Goal: Information Seeking & Learning: Learn about a topic

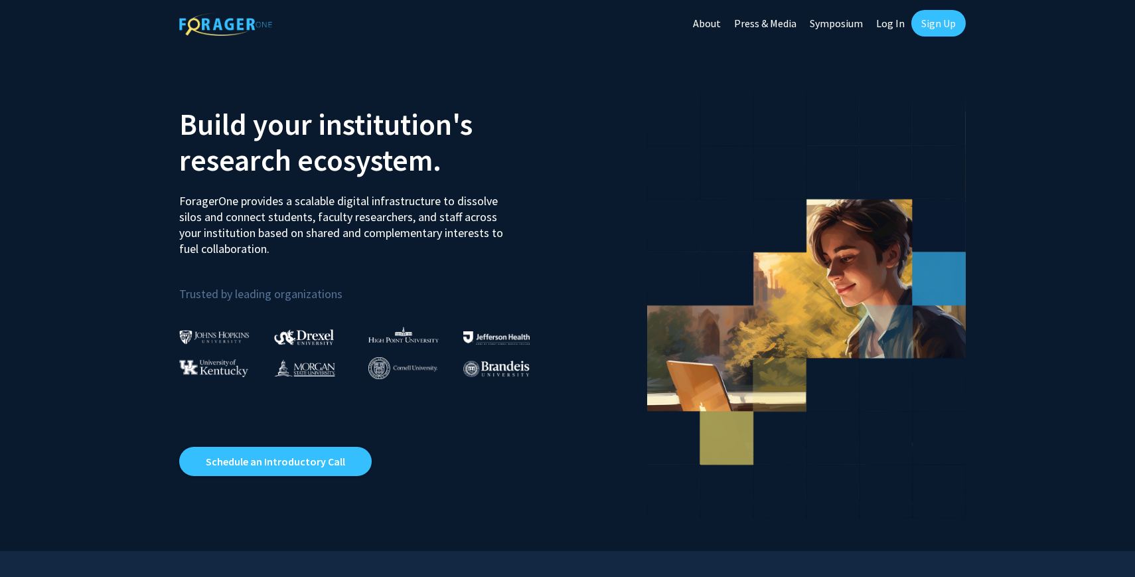
click at [946, 19] on link "Sign Up" at bounding box center [938, 23] width 54 height 27
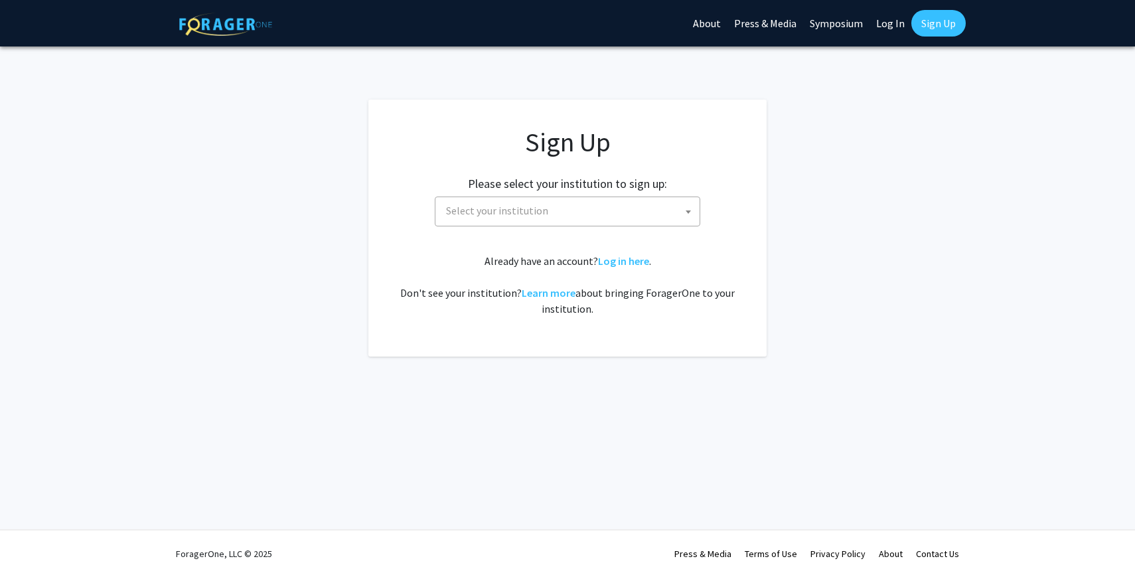
click at [587, 203] on span "Select your institution" at bounding box center [570, 210] width 259 height 27
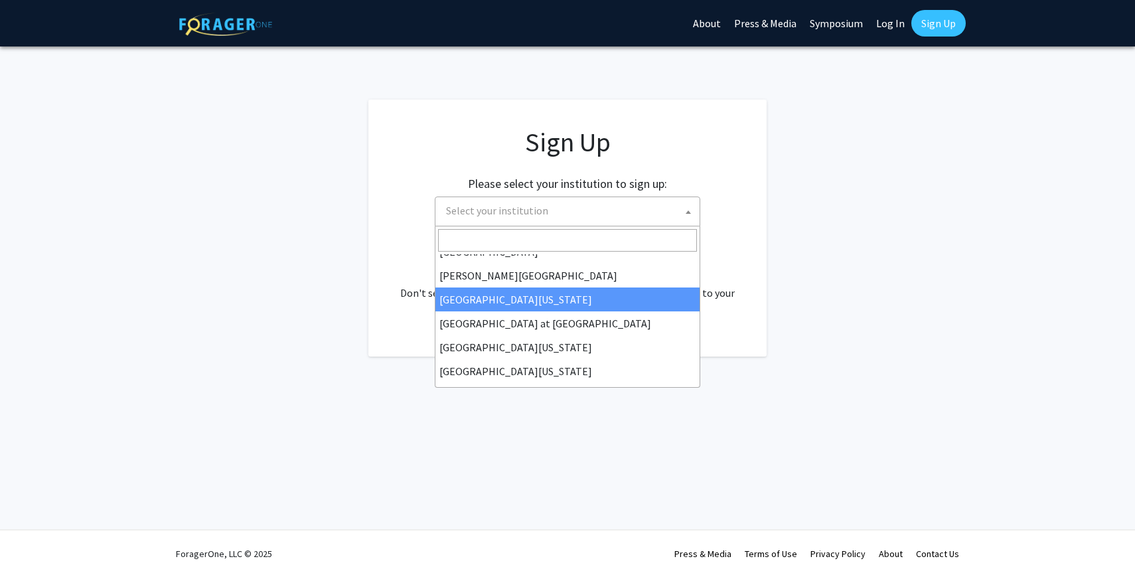
scroll to position [465, 0]
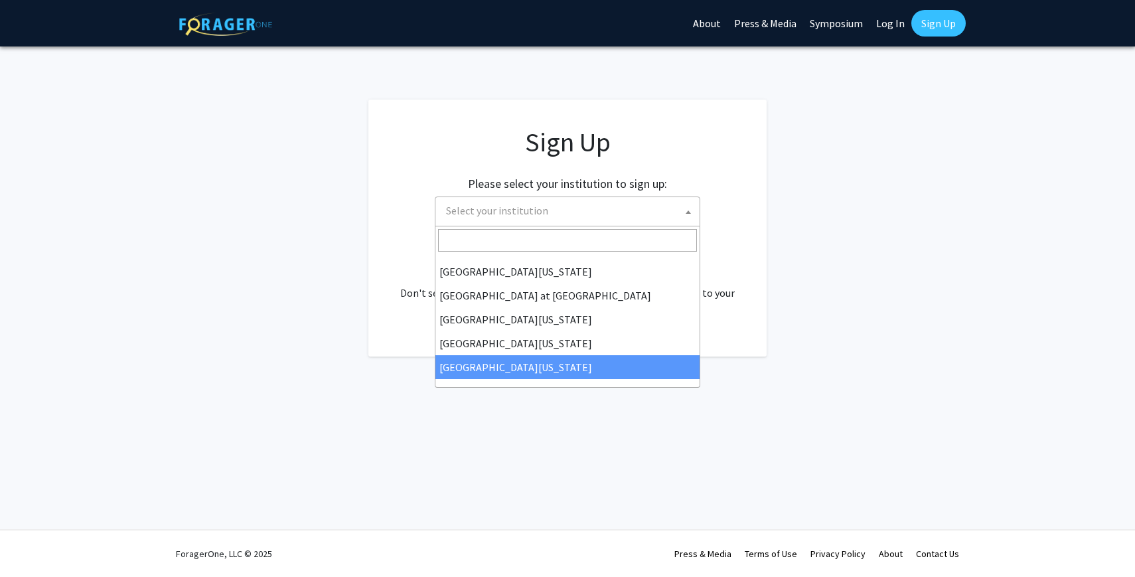
select select "33"
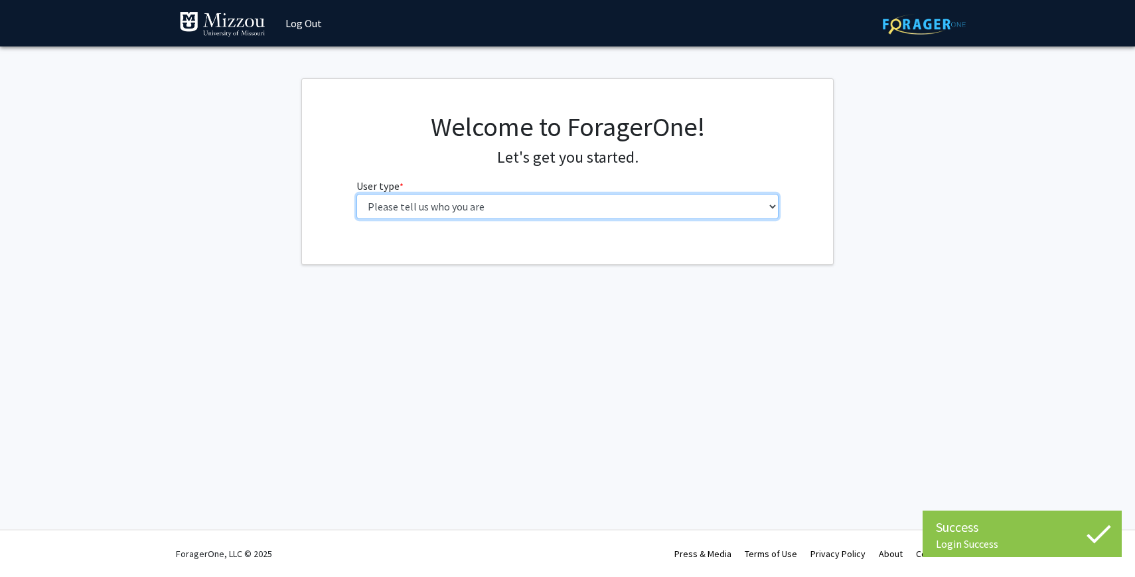
click at [558, 199] on select "Please tell us who you are Undergraduate Student Master's Student Doctoral Cand…" at bounding box center [567, 206] width 423 height 25
select select "1: undergrad"
click at [356, 194] on select "Please tell us who you are Undergraduate Student Master's Student Doctoral Cand…" at bounding box center [567, 206] width 423 height 25
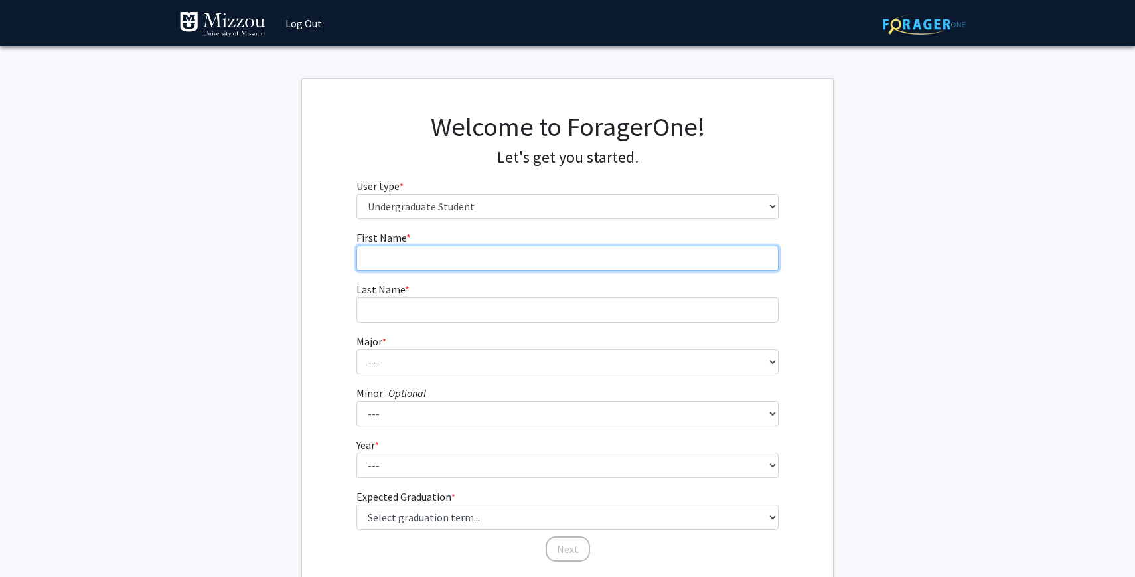
click at [508, 256] on input "First Name * required" at bounding box center [567, 258] width 423 height 25
type input "Gaby"
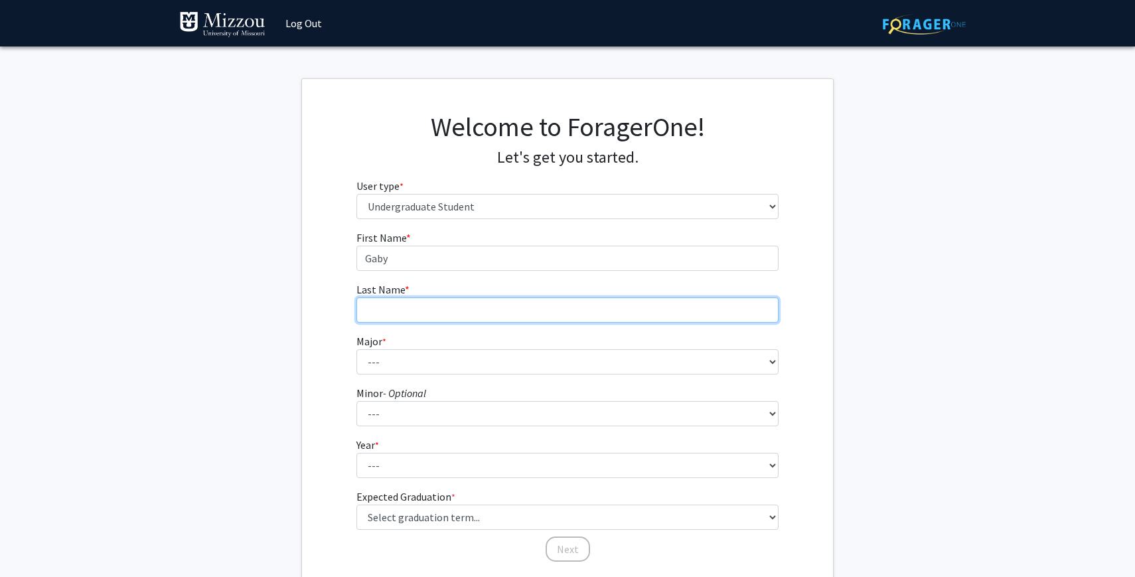
click at [450, 315] on input "Last Name * required" at bounding box center [567, 309] width 423 height 25
type input "Green"
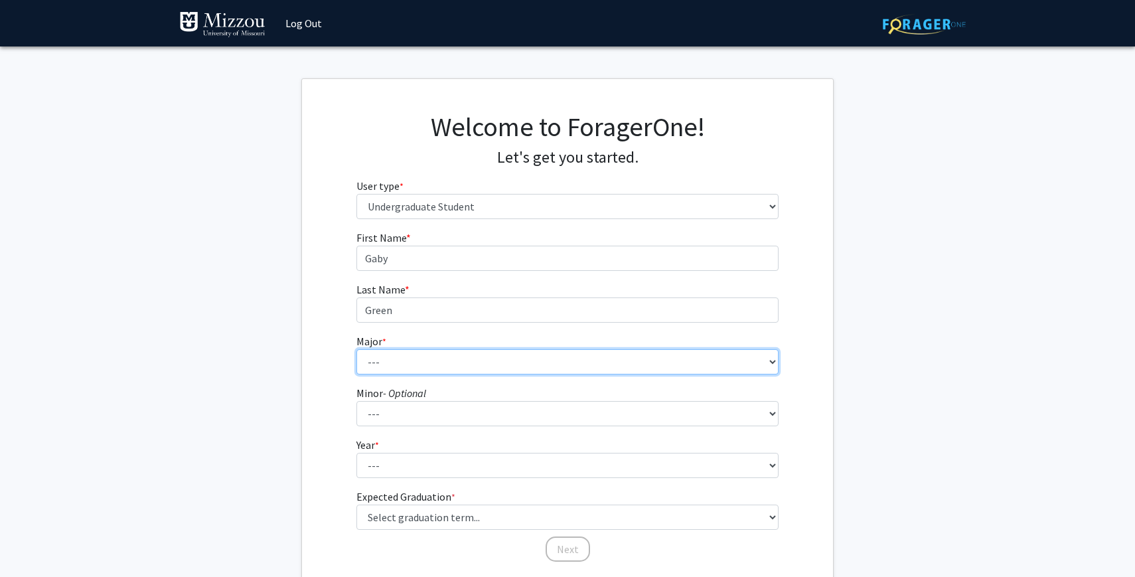
click at [427, 366] on select "--- Agribusiness Management Agricultural Education Agricultural Education: Comm…" at bounding box center [567, 361] width 423 height 25
select select "44: 2540"
click at [356, 349] on select "--- Agribusiness Management Agricultural Education Agricultural Education: Comm…" at bounding box center [567, 361] width 423 height 25
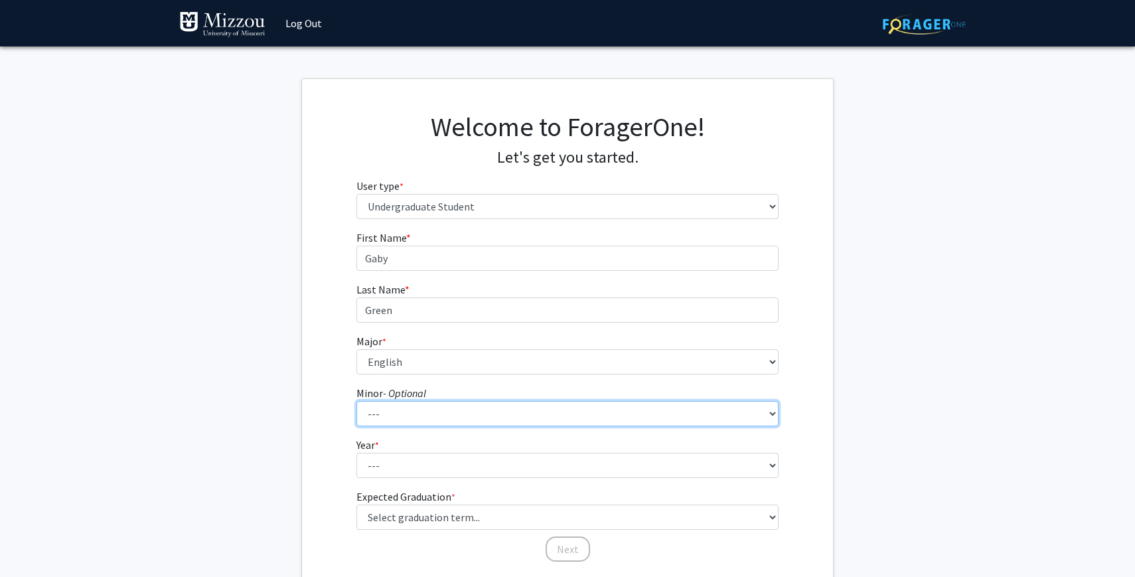
click at [408, 410] on select "--- Accountancy Aerospace Engineering Aerospace Studies Agribusiness Management…" at bounding box center [567, 413] width 423 height 25
select select "42: 1998"
click at [356, 401] on select "--- Accountancy Aerospace Engineering Aerospace Studies Agribusiness Management…" at bounding box center [567, 413] width 423 height 25
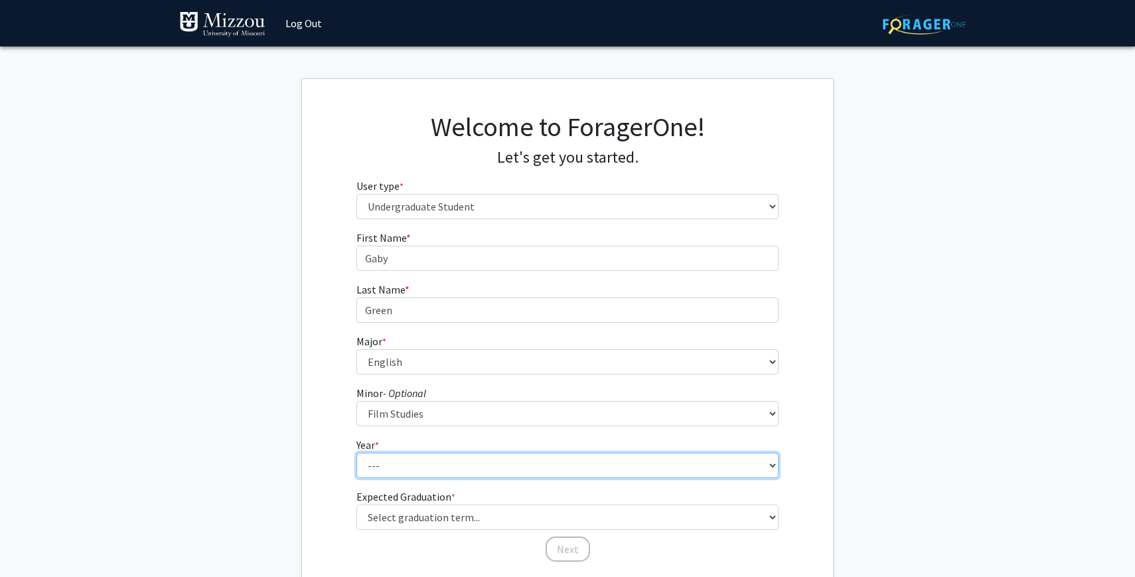
click at [443, 467] on select "--- First-year Sophomore Junior Senior Postbaccalaureate Certificate" at bounding box center [567, 465] width 423 height 25
select select "2: sophomore"
click at [356, 453] on select "--- First-year Sophomore Junior Senior Postbaccalaureate Certificate" at bounding box center [567, 465] width 423 height 25
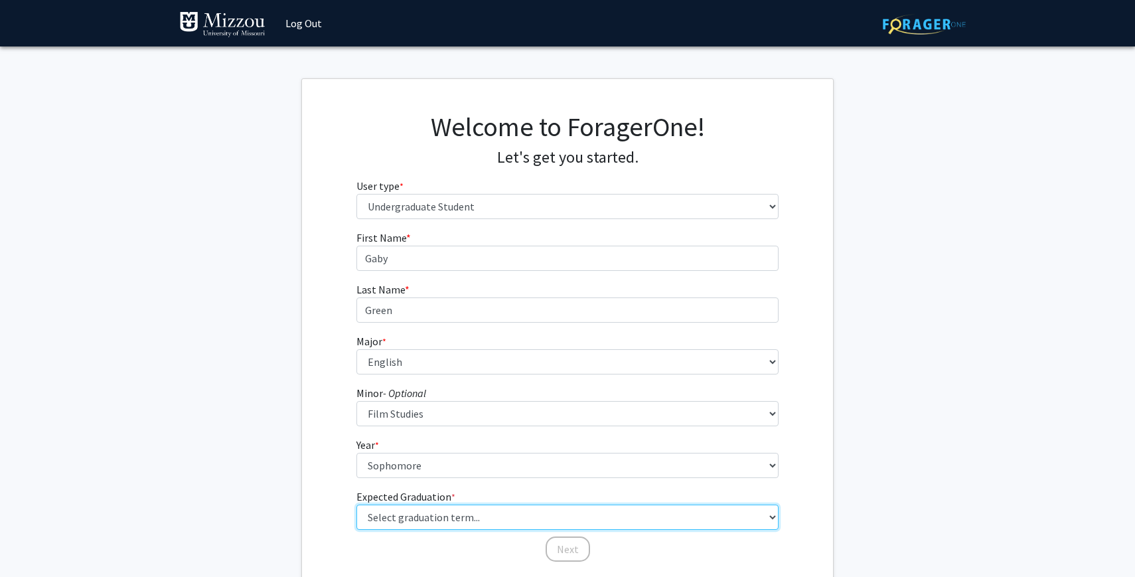
click at [421, 519] on select "Select graduation term... Spring 2025 Summer 2025 Fall 2025 Winter 2025 Spring …" at bounding box center [567, 516] width 423 height 25
select select "13: spring_2028"
click at [356, 504] on select "Select graduation term... Spring 2025 Summer 2025 Fall 2025 Winter 2025 Spring …" at bounding box center [567, 516] width 423 height 25
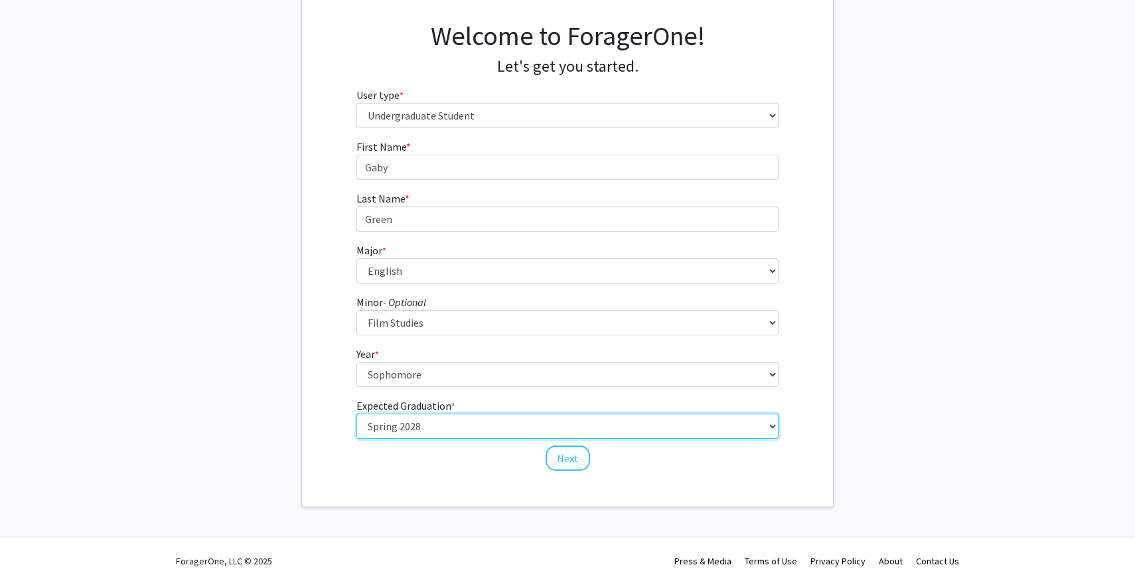
scroll to position [98, 0]
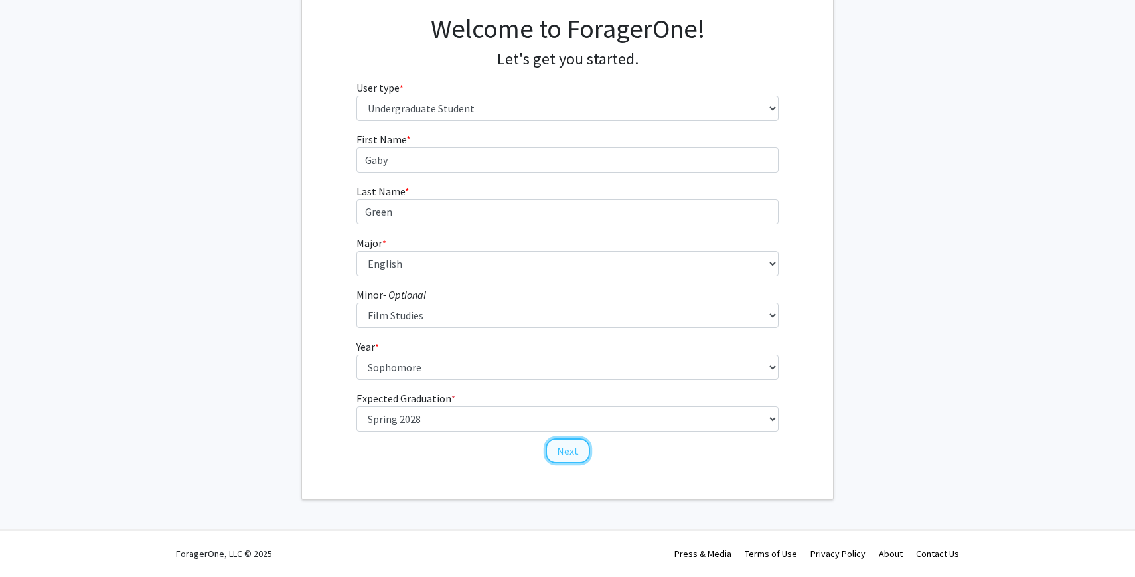
click at [558, 449] on button "Next" at bounding box center [568, 450] width 44 height 25
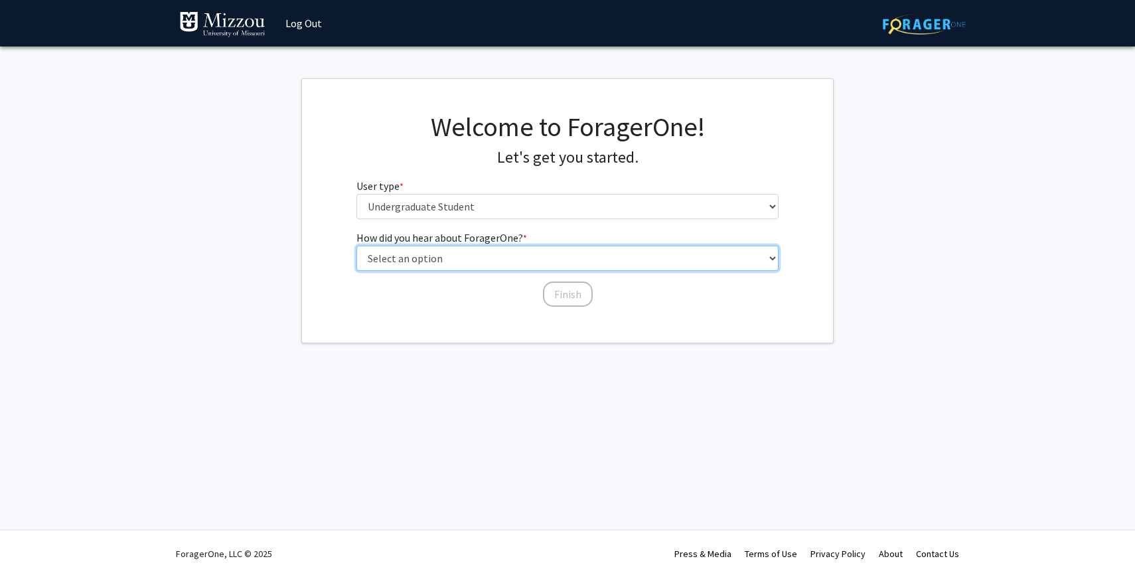
click at [501, 262] on select "Select an option Peer/student recommendation Faculty/staff recommendation Unive…" at bounding box center [567, 258] width 423 height 25
select select "2: faculty_recommendation"
click at [356, 246] on select "Select an option Peer/student recommendation Faculty/staff recommendation Unive…" at bounding box center [567, 258] width 423 height 25
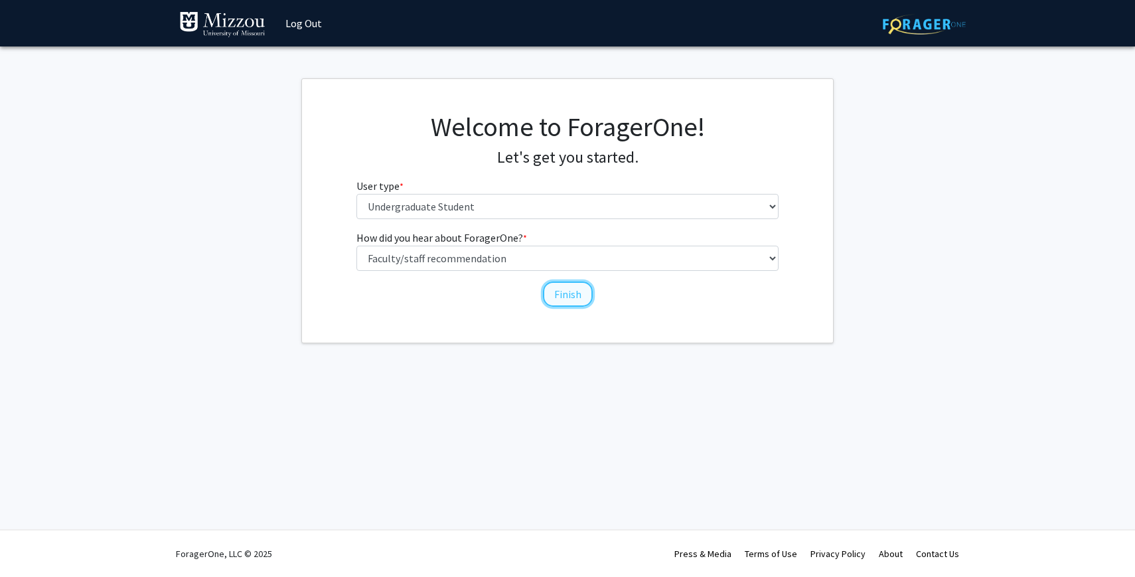
click at [584, 297] on button "Finish" at bounding box center [568, 293] width 50 height 25
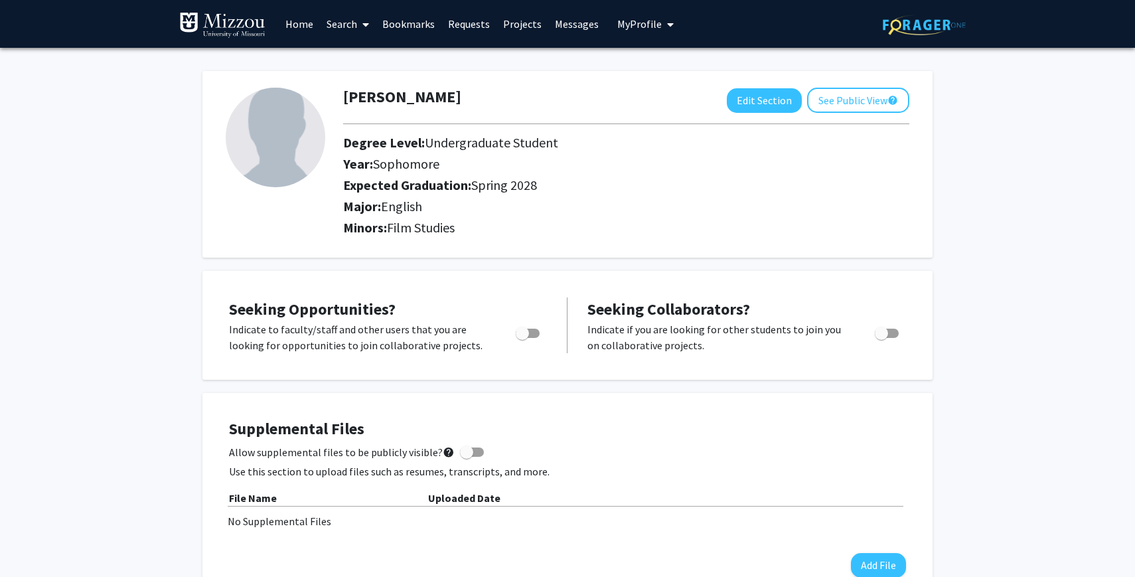
click at [352, 20] on link "Search" at bounding box center [348, 24] width 56 height 46
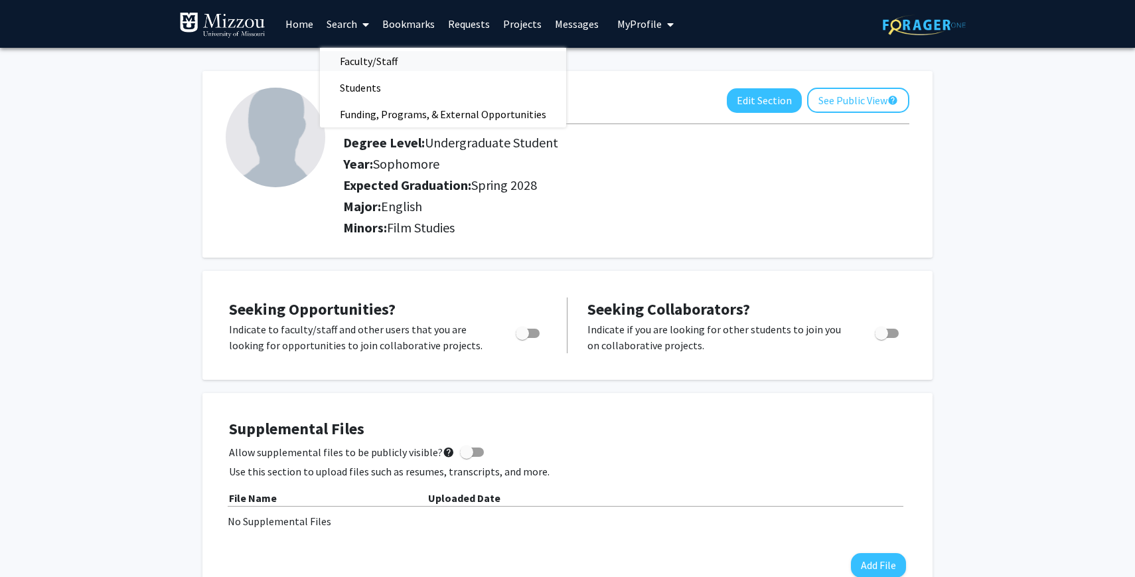
click at [374, 58] on span "Faculty/Staff" at bounding box center [369, 61] width 98 height 27
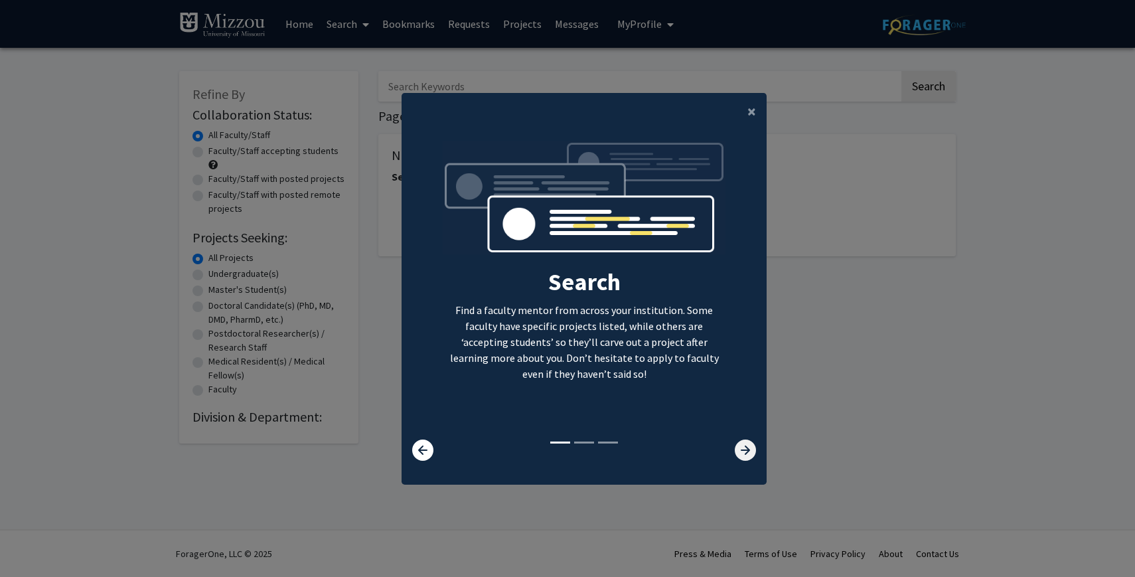
click at [753, 450] on icon at bounding box center [745, 449] width 21 height 21
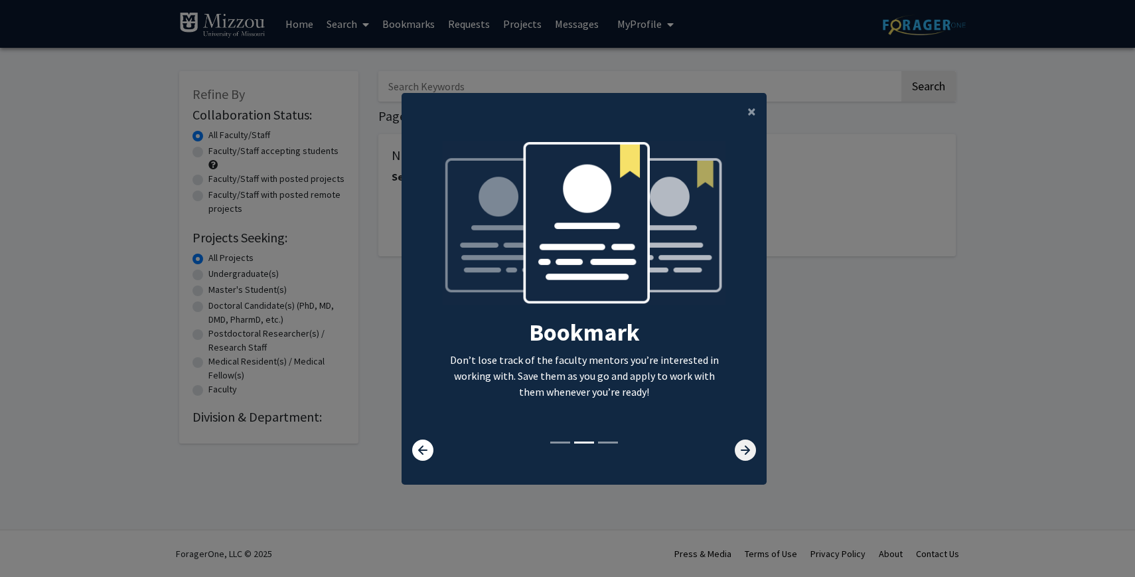
click at [753, 450] on icon at bounding box center [745, 449] width 21 height 21
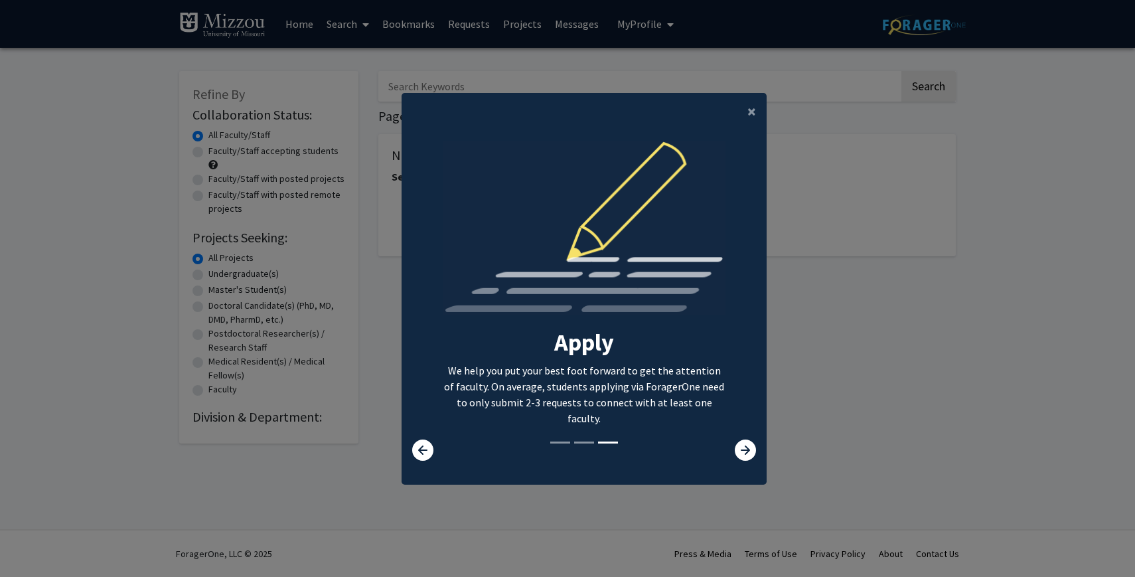
click at [654, 497] on modal-container "× Search Find a faculty mentor from across your institution. Some faculty have …" at bounding box center [567, 288] width 1135 height 577
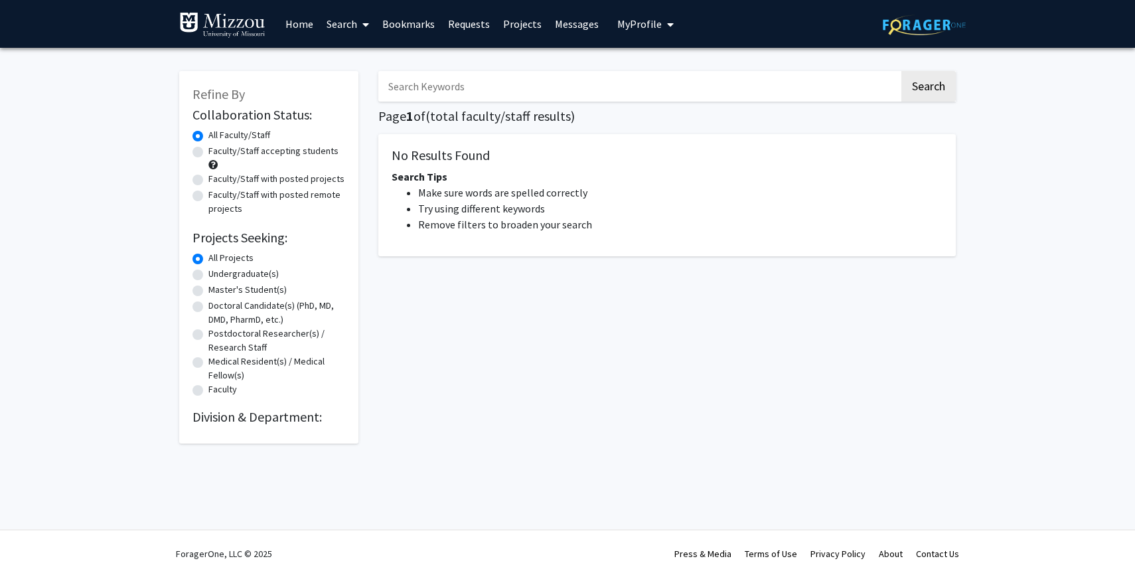
click at [645, 86] on input "Search Keywords" at bounding box center [638, 86] width 521 height 31
type input "film analysis"
click at [901, 71] on button "Search" at bounding box center [928, 86] width 54 height 31
click at [930, 88] on button "Search" at bounding box center [928, 86] width 54 height 31
click at [439, 94] on input "film analysis" at bounding box center [638, 86] width 521 height 31
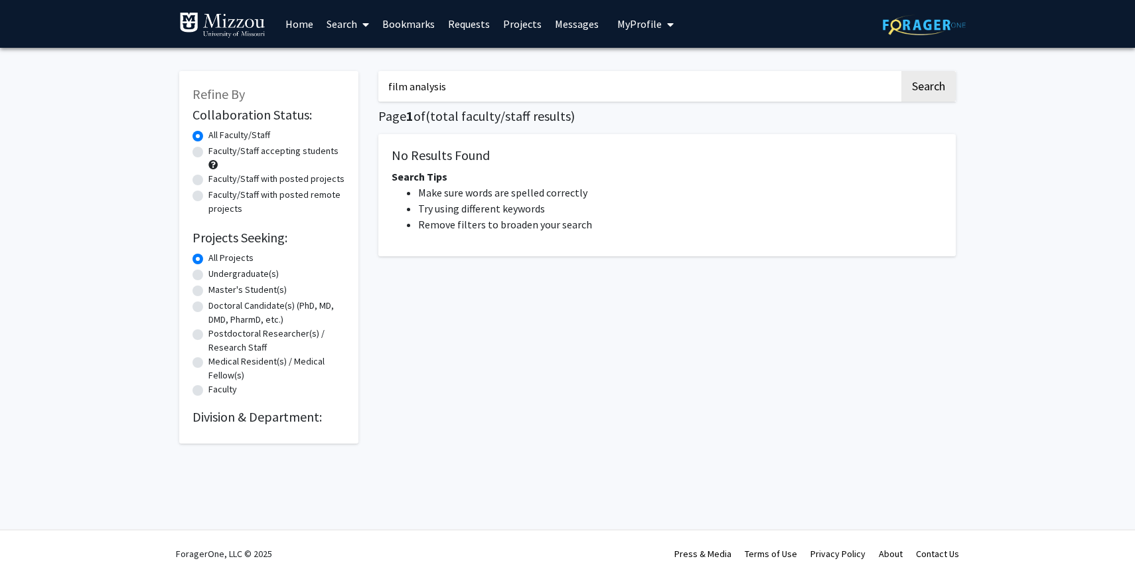
click at [439, 94] on input "film analysis" at bounding box center [638, 86] width 521 height 31
click at [339, 30] on link "Search" at bounding box center [348, 24] width 56 height 46
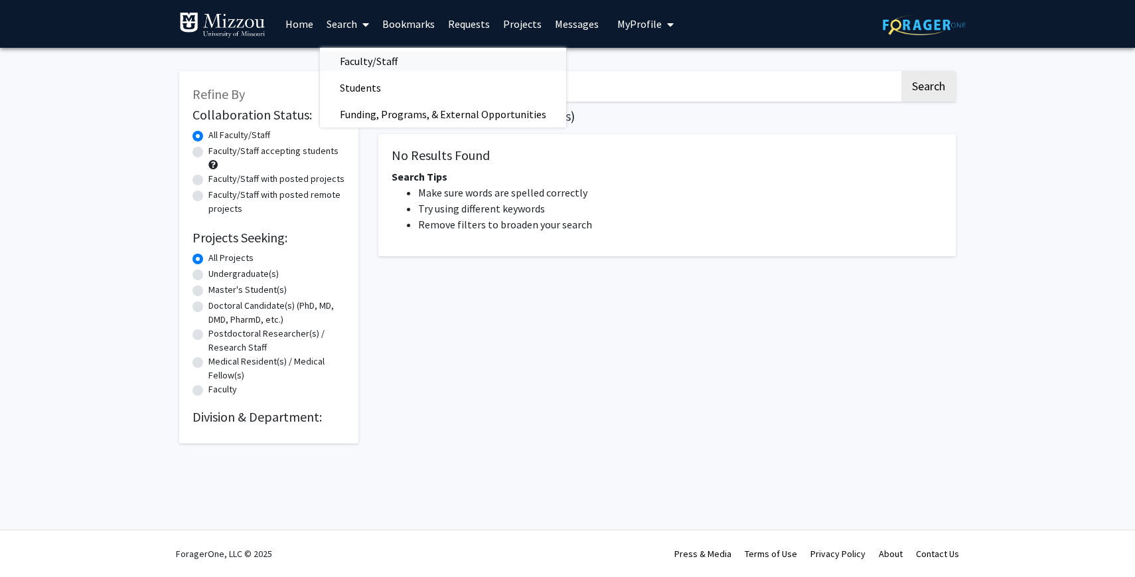
click at [384, 64] on span "Faculty/Staff" at bounding box center [369, 61] width 98 height 27
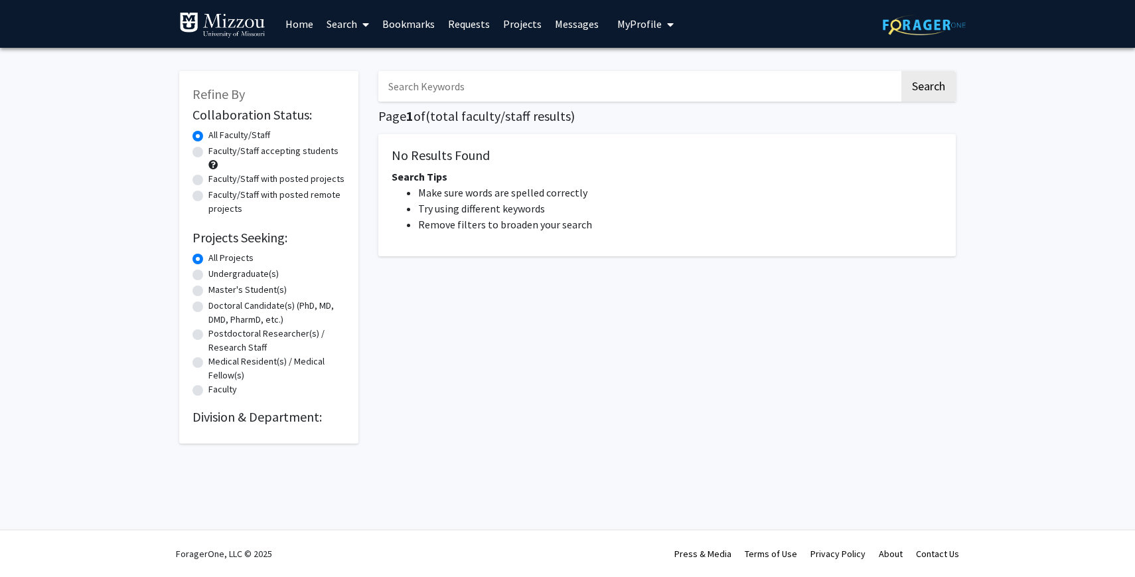
click at [539, 91] on input "Search Keywords" at bounding box center [638, 86] width 521 height 31
click at [449, 384] on div "Search Page 1 of ( total faculty/staff results) No Results Found Search Tips Ma…" at bounding box center [666, 251] width 597 height 386
click at [493, 87] on input "Search Keywords" at bounding box center [638, 86] width 521 height 31
type input "film"
click at [901, 71] on button "Search" at bounding box center [928, 86] width 54 height 31
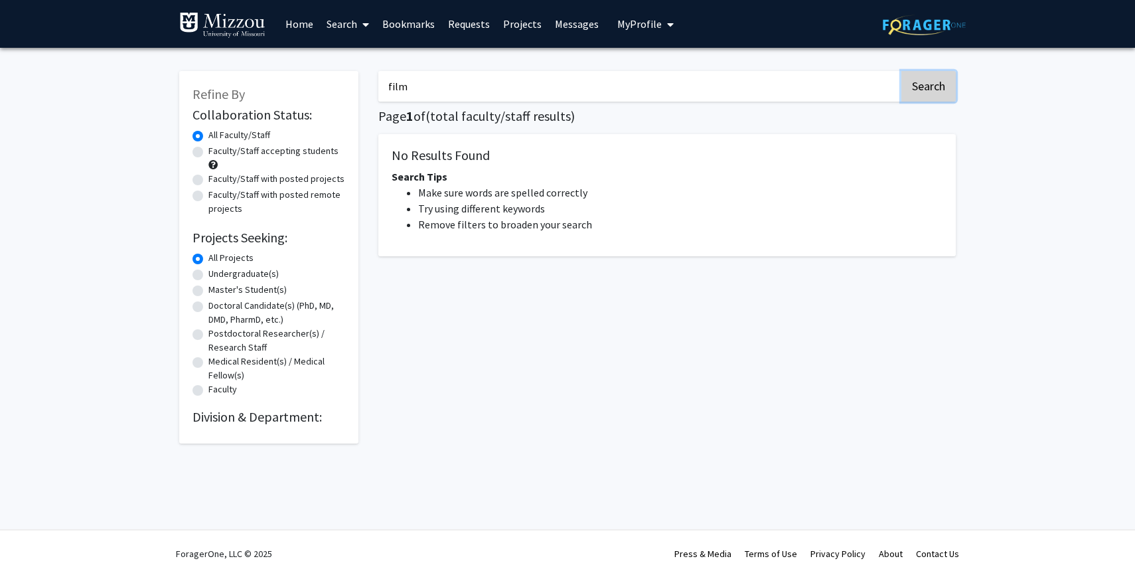
click at [936, 77] on button "Search" at bounding box center [928, 86] width 54 height 31
click at [266, 182] on label "Faculty/Staff with posted projects" at bounding box center [276, 179] width 136 height 14
click at [217, 181] on input "Faculty/Staff with posted projects" at bounding box center [212, 176] width 9 height 9
radio input "true"
click at [913, 76] on button "Search" at bounding box center [928, 86] width 54 height 31
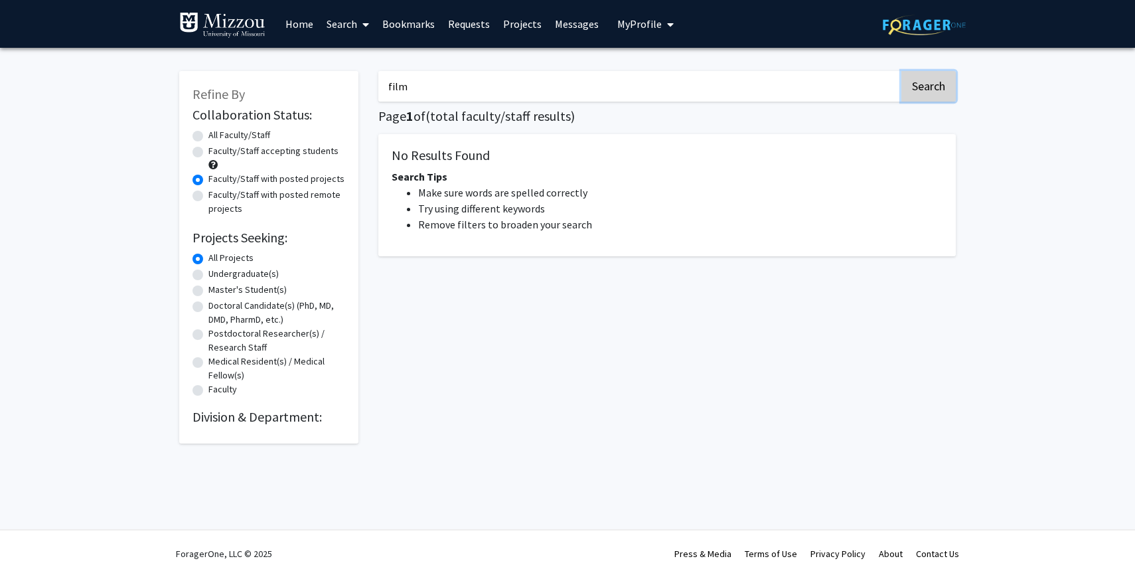
radio input "true"
click at [731, 96] on input "film" at bounding box center [638, 86] width 521 height 31
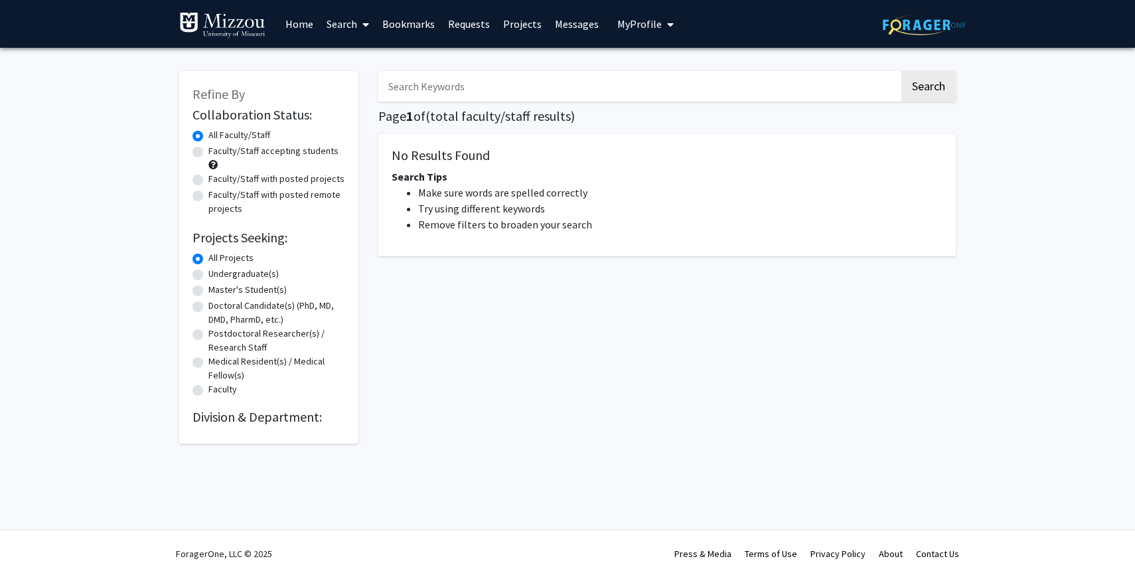
click at [237, 277] on label "Undergraduate(s)" at bounding box center [243, 274] width 70 height 14
click at [217, 275] on input "Undergraduate(s)" at bounding box center [212, 271] width 9 height 9
radio input "true"
click at [297, 15] on link "Home" at bounding box center [299, 24] width 41 height 46
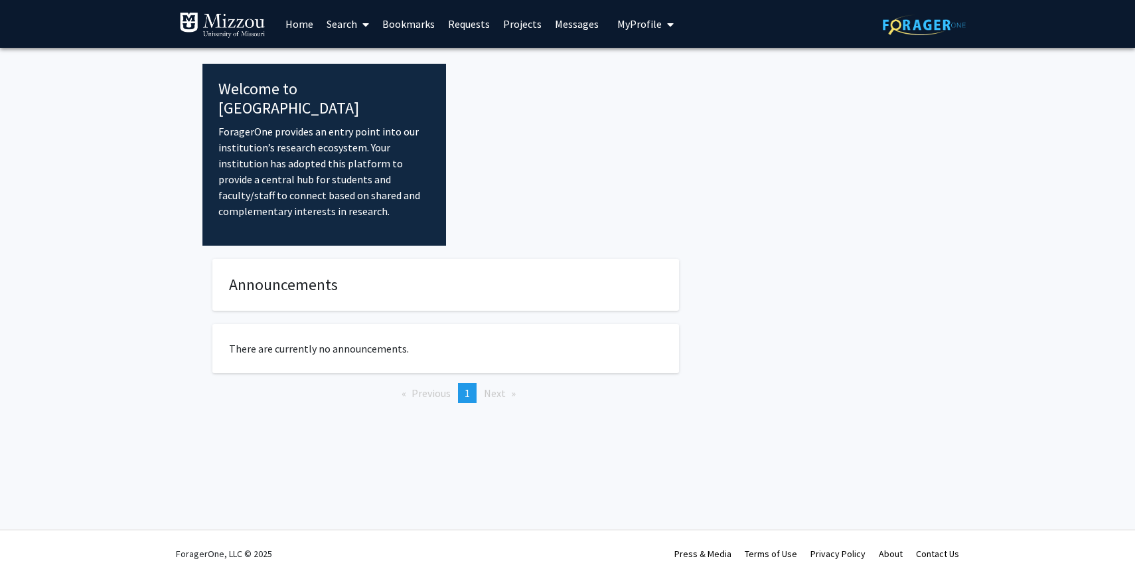
click at [529, 25] on link "Projects" at bounding box center [522, 24] width 52 height 46
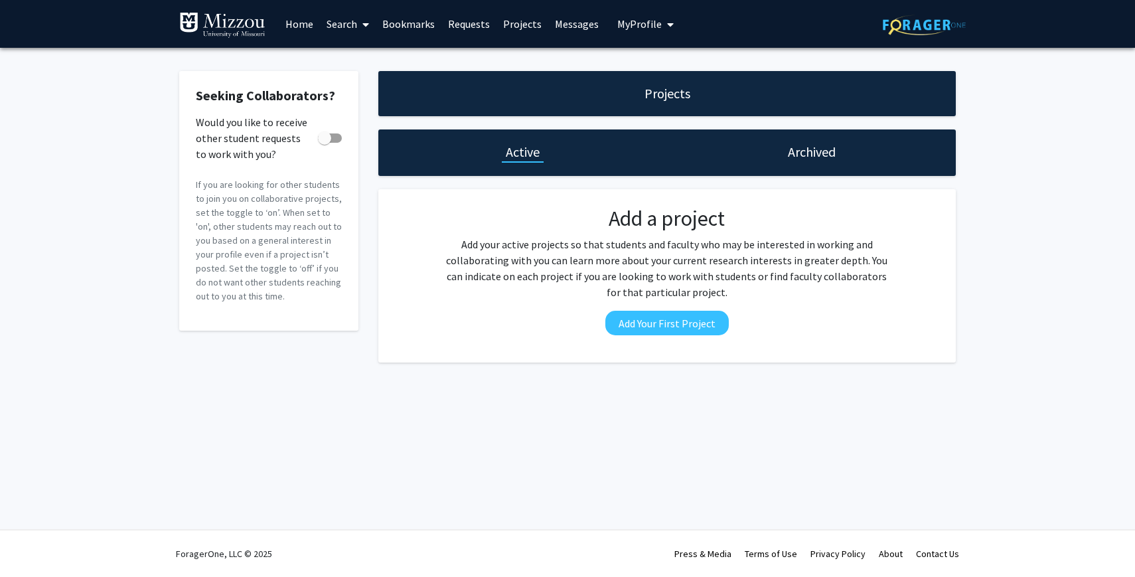
click at [842, 144] on div "Archived" at bounding box center [811, 152] width 289 height 46
click at [820, 145] on h1 "Archived" at bounding box center [812, 152] width 48 height 19
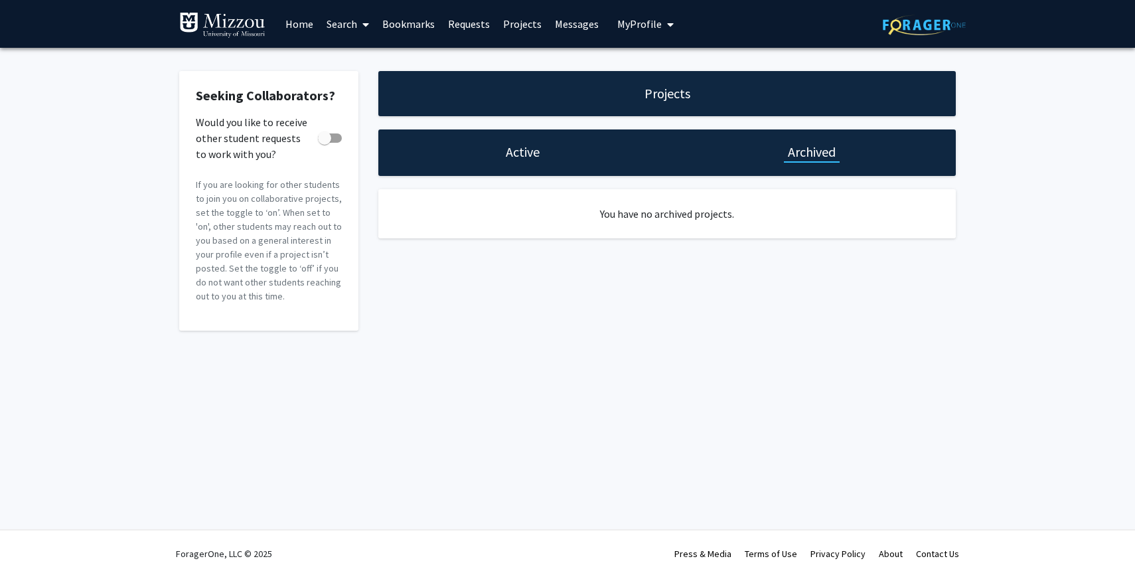
click at [497, 157] on div "Active" at bounding box center [522, 152] width 289 height 46
click at [645, 24] on span "My Profile" at bounding box center [639, 23] width 44 height 13
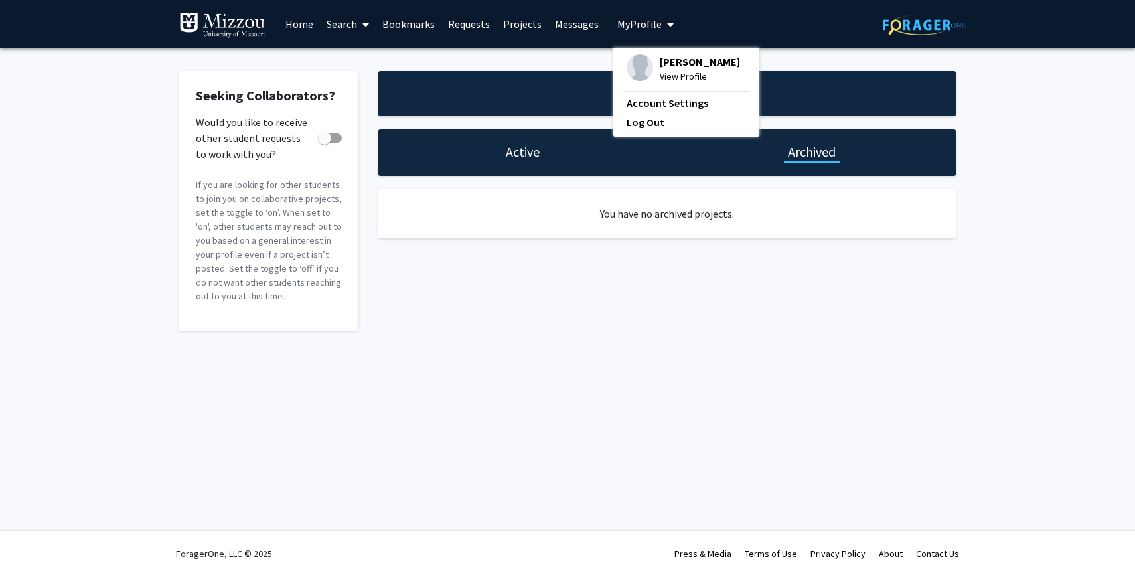
click at [660, 72] on span "View Profile" at bounding box center [700, 76] width 80 height 15
